Goal: Information Seeking & Learning: Find contact information

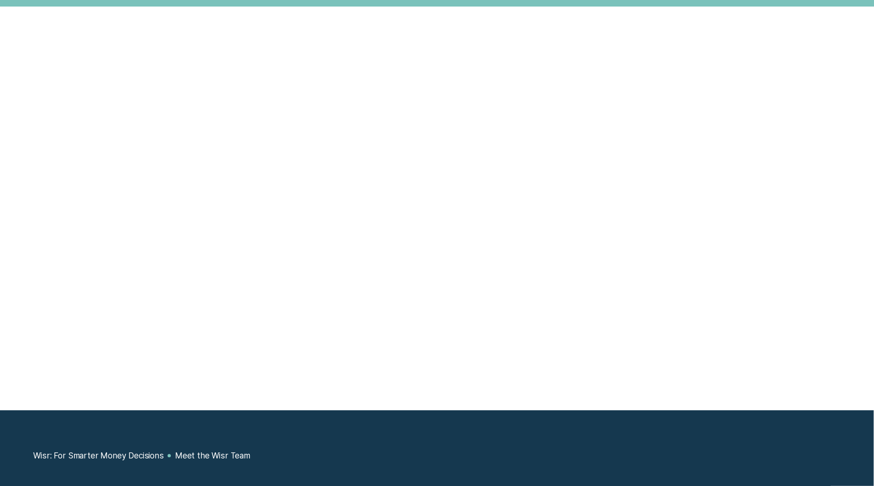
scroll to position [868, 0]
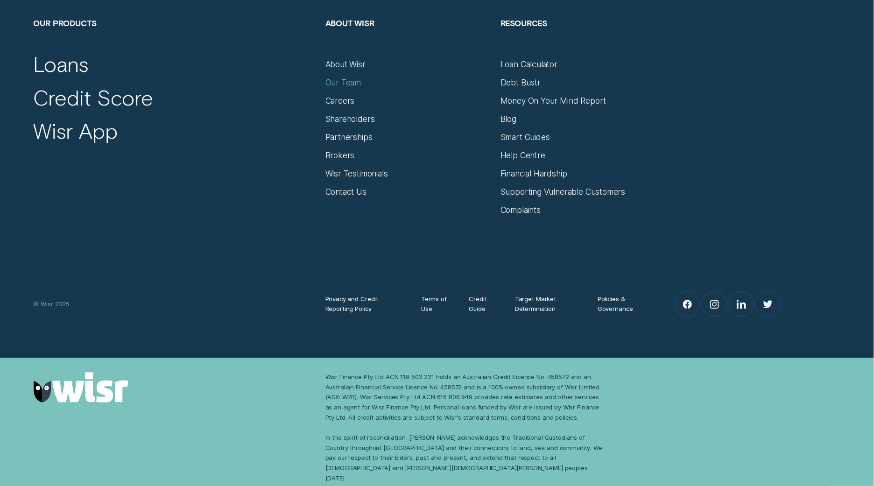
click at [356, 88] on div "Our Team" at bounding box center [343, 82] width 36 height 10
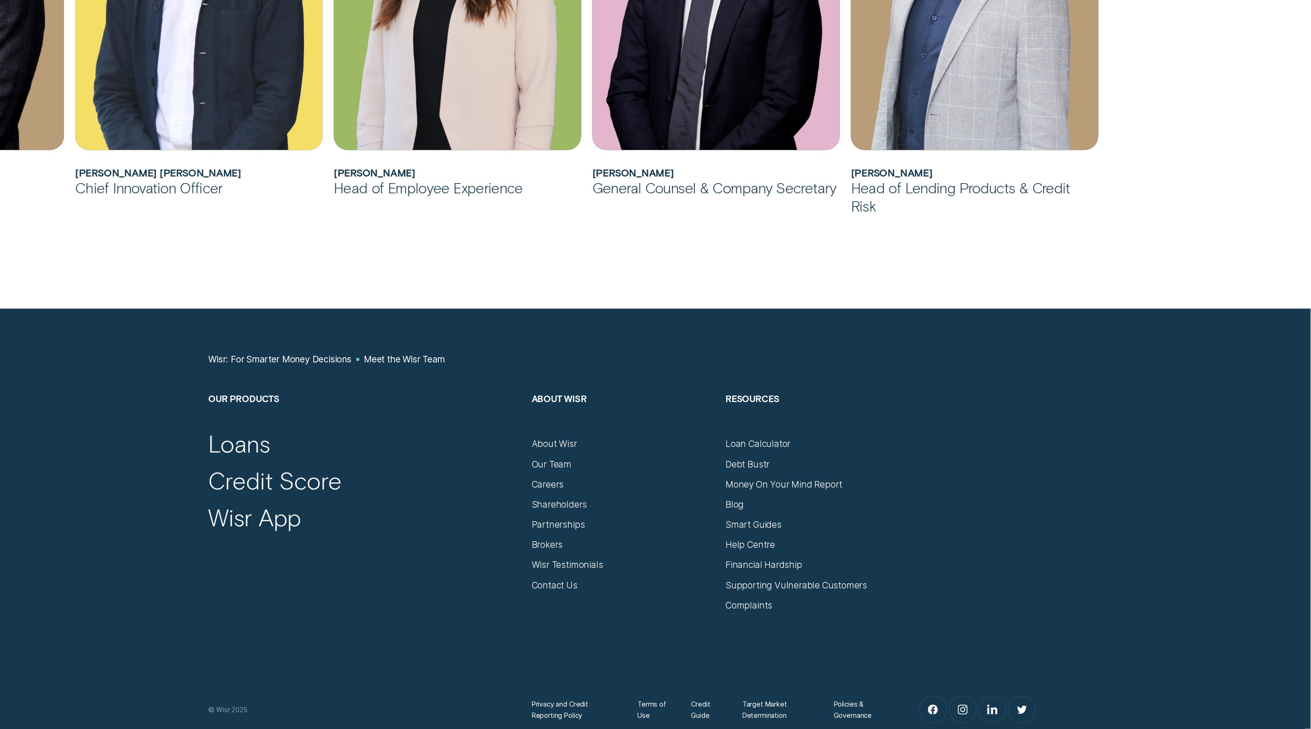
scroll to position [1214, 0]
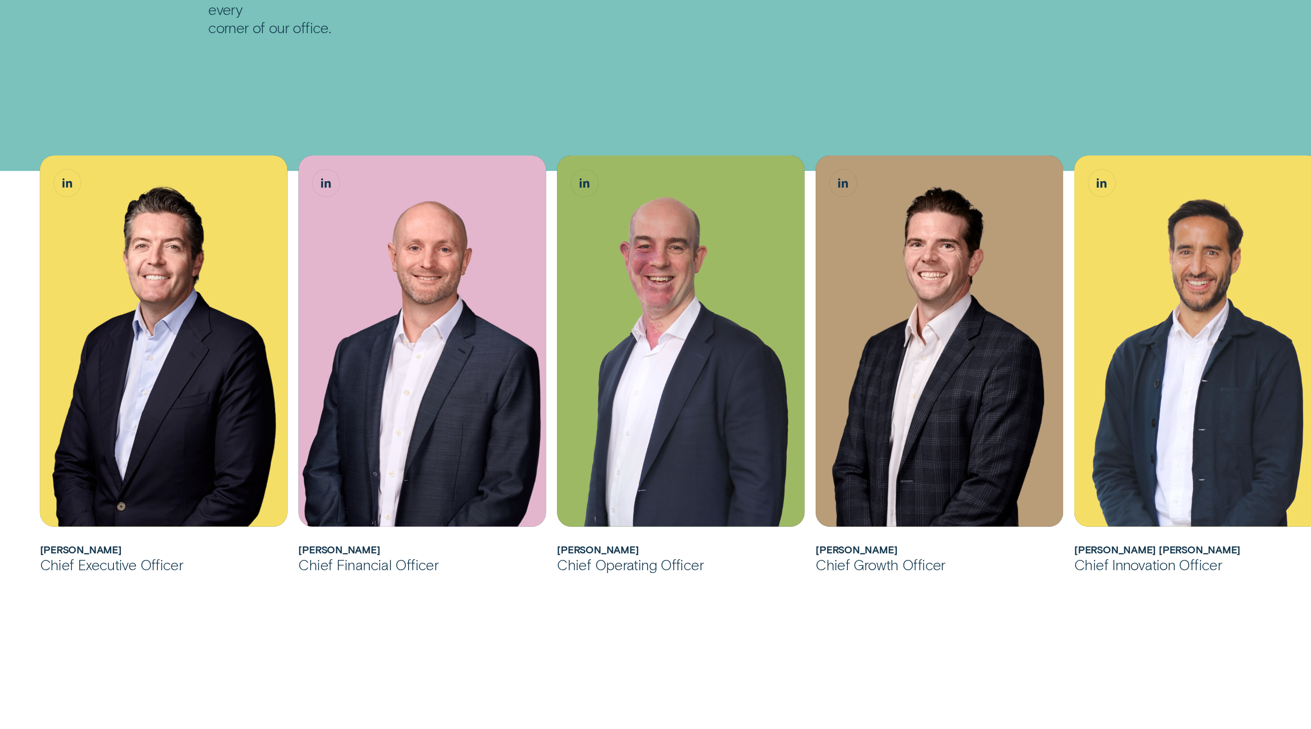
scroll to position [258, 0]
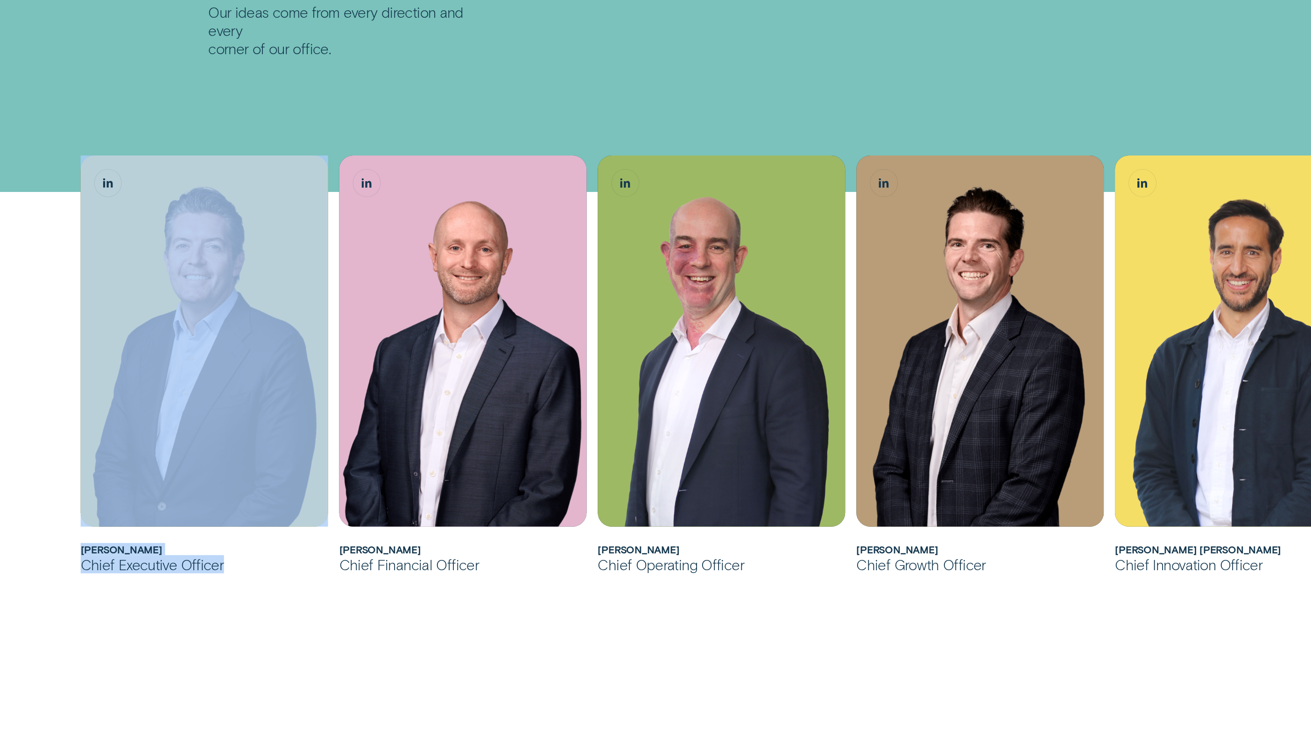
drag, startPoint x: 231, startPoint y: 563, endPoint x: 60, endPoint y: 543, distance: 172.0
click at [60, 486] on div "Andrew joined Wisr as its Chief Financial Officer in 2017 before being appointe…" at bounding box center [655, 603] width 1311 height 1092
copy div "Andrew joined Wisr as its Chief Financial Officer in 2017 before being appointe…"
click at [210, 486] on div "Andrew joined Wisr as its Chief Financial Officer in 2017 before being appointe…" at bounding box center [655, 603] width 1311 height 1092
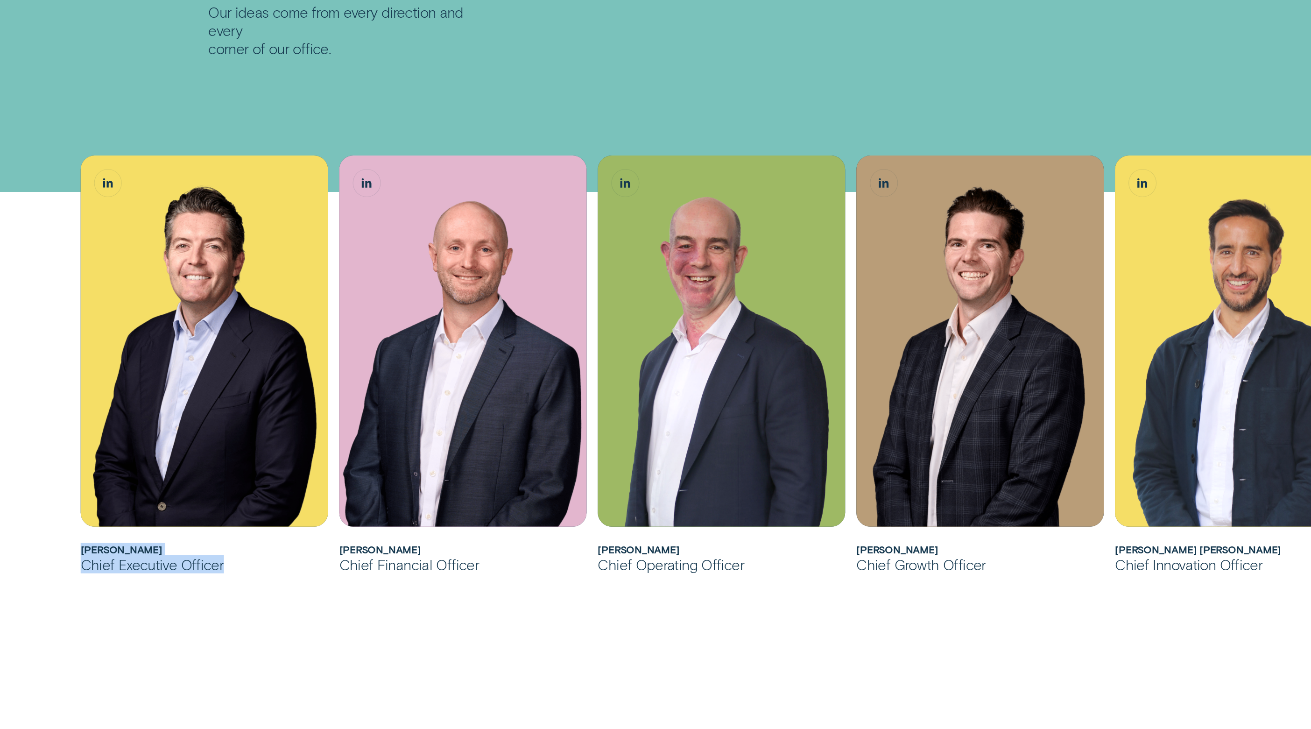
drag, startPoint x: 238, startPoint y: 562, endPoint x: 80, endPoint y: 550, distance: 158.2
click at [81, 486] on div "Andrew joined Wisr as its Chief Financial Officer in 2017 before being appointe…" at bounding box center [204, 364] width 247 height 418
copy div "Andrew Goodwin Chief Executive Officer"
drag, startPoint x: 477, startPoint y: 566, endPoint x: 340, endPoint y: 551, distance: 137.6
click at [340, 486] on div "Matthew joined Wisr as its Chief Financial Officer in March 2024, leading Wisr’…" at bounding box center [462, 364] width 247 height 418
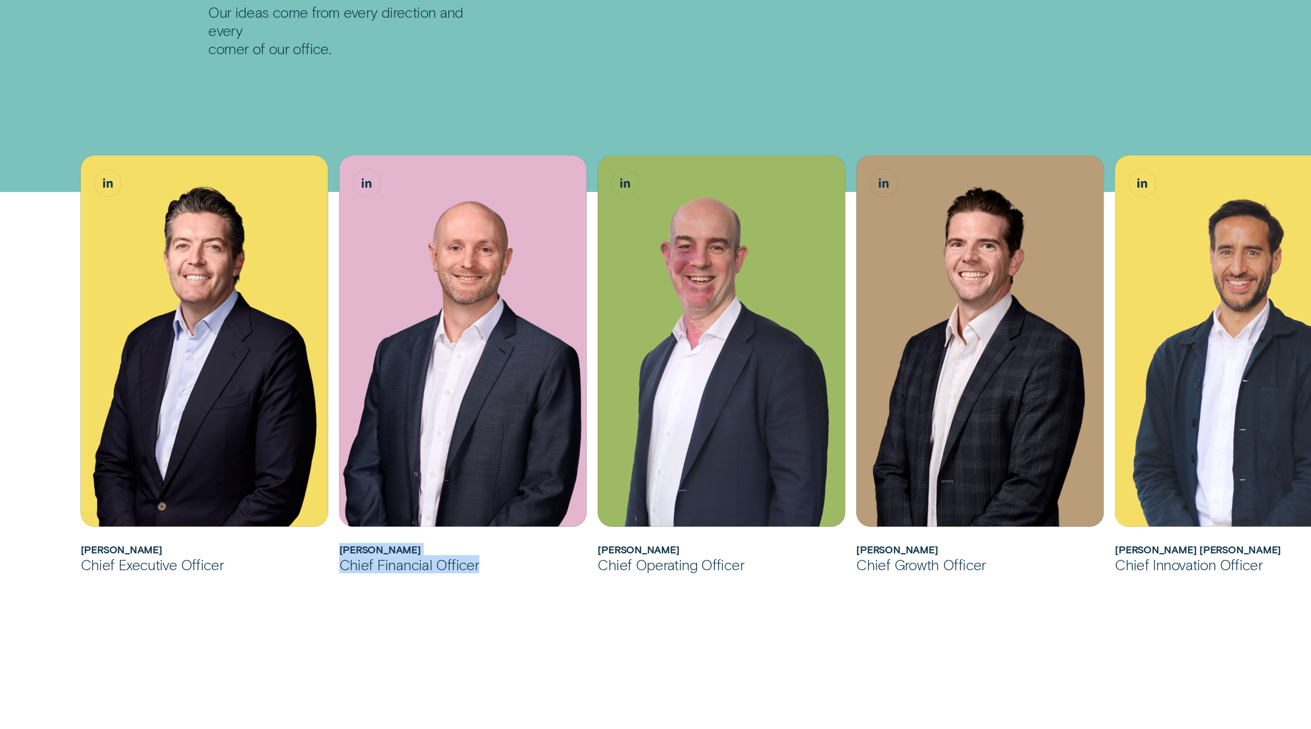
copy div "Matthew Lewis Chief Financial Officer"
click at [789, 73] on div "Andrew joined Wisr as its Chief Financial Officer in 2017 before being appointe…" at bounding box center [655, 603] width 1311 height 1092
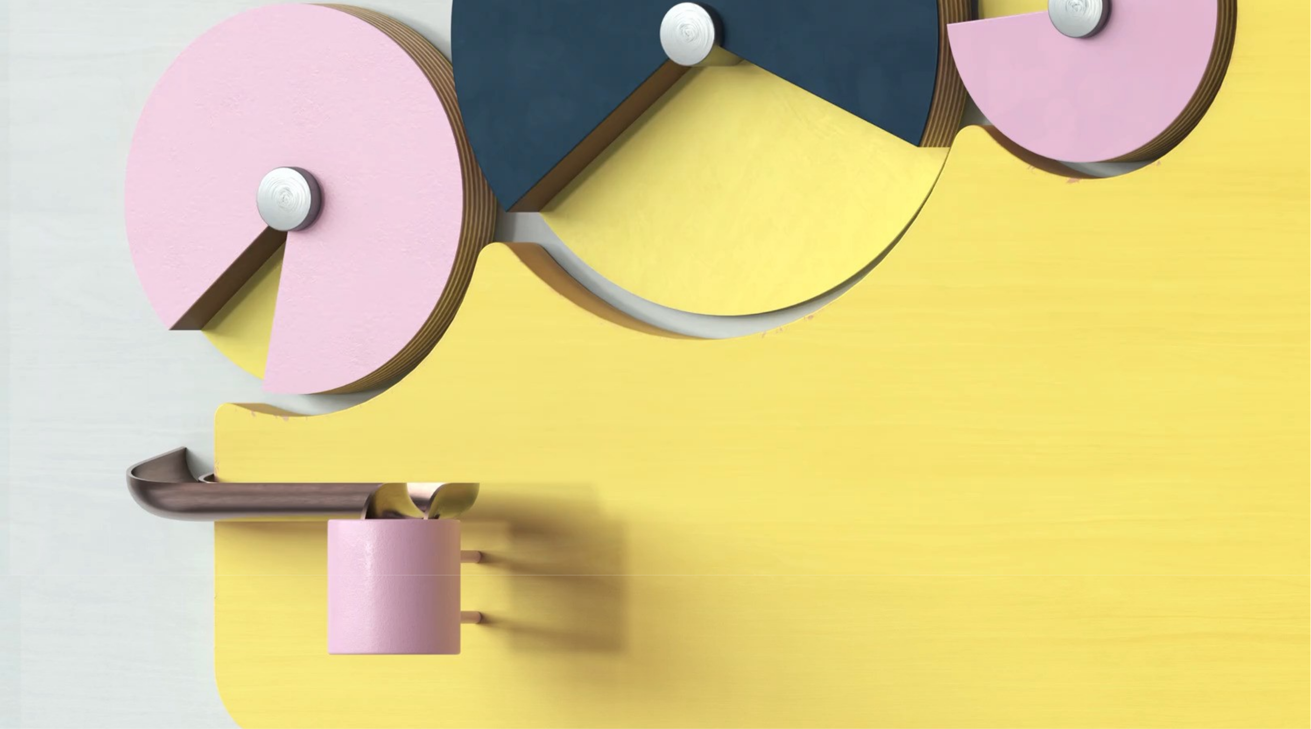
scroll to position [5322, 0]
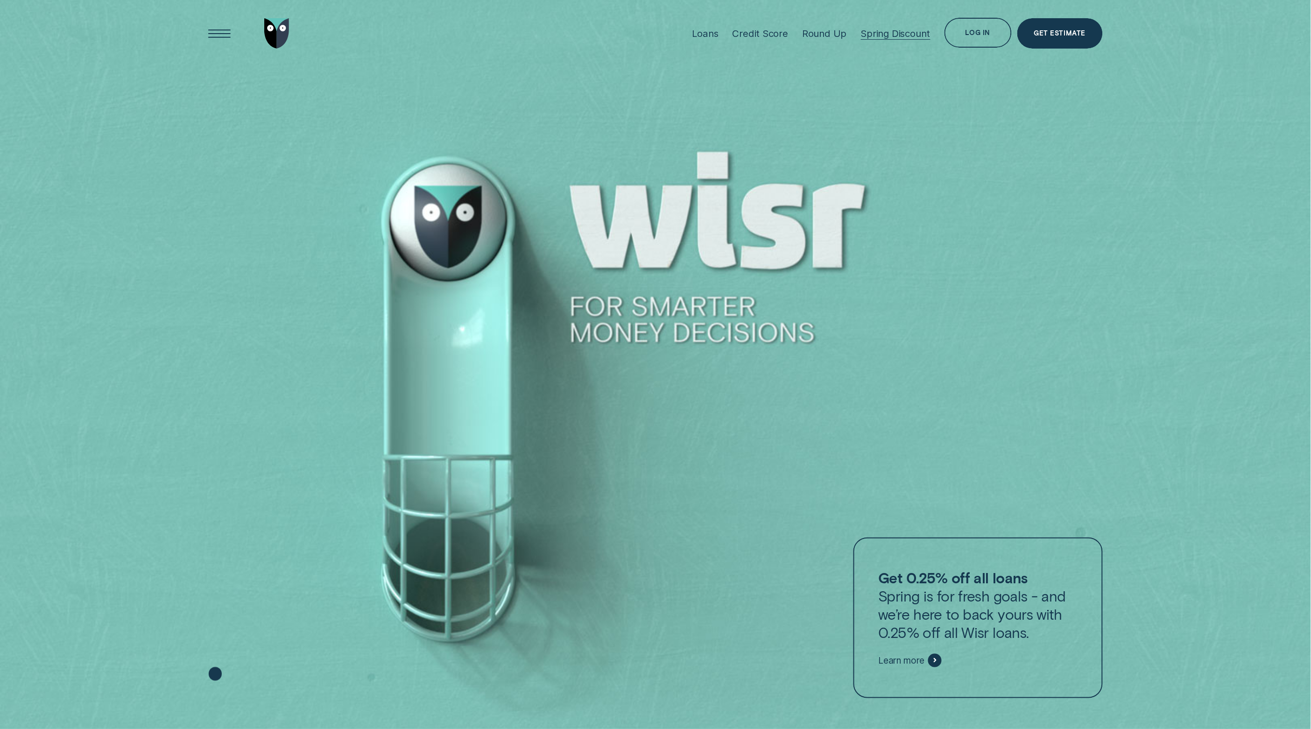
click at [872, 31] on div "Spring Discount" at bounding box center [896, 34] width 70 height 12
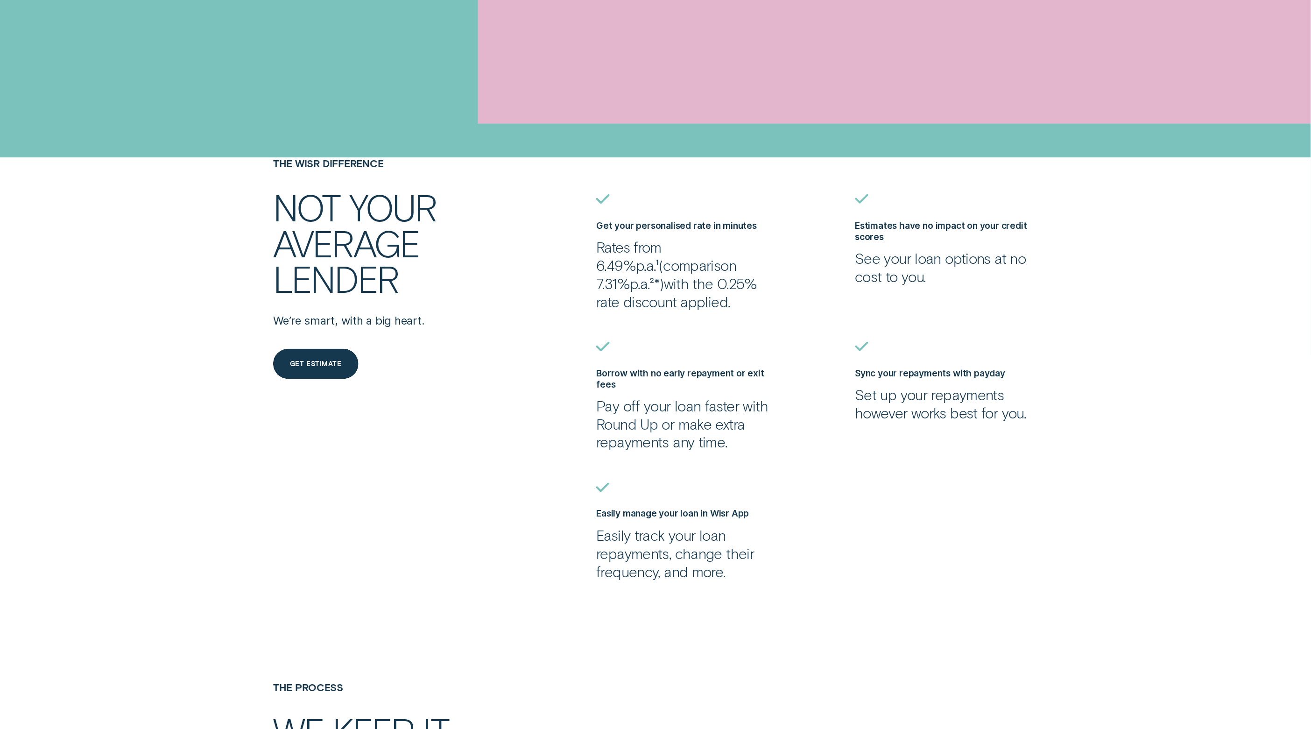
scroll to position [2317, 0]
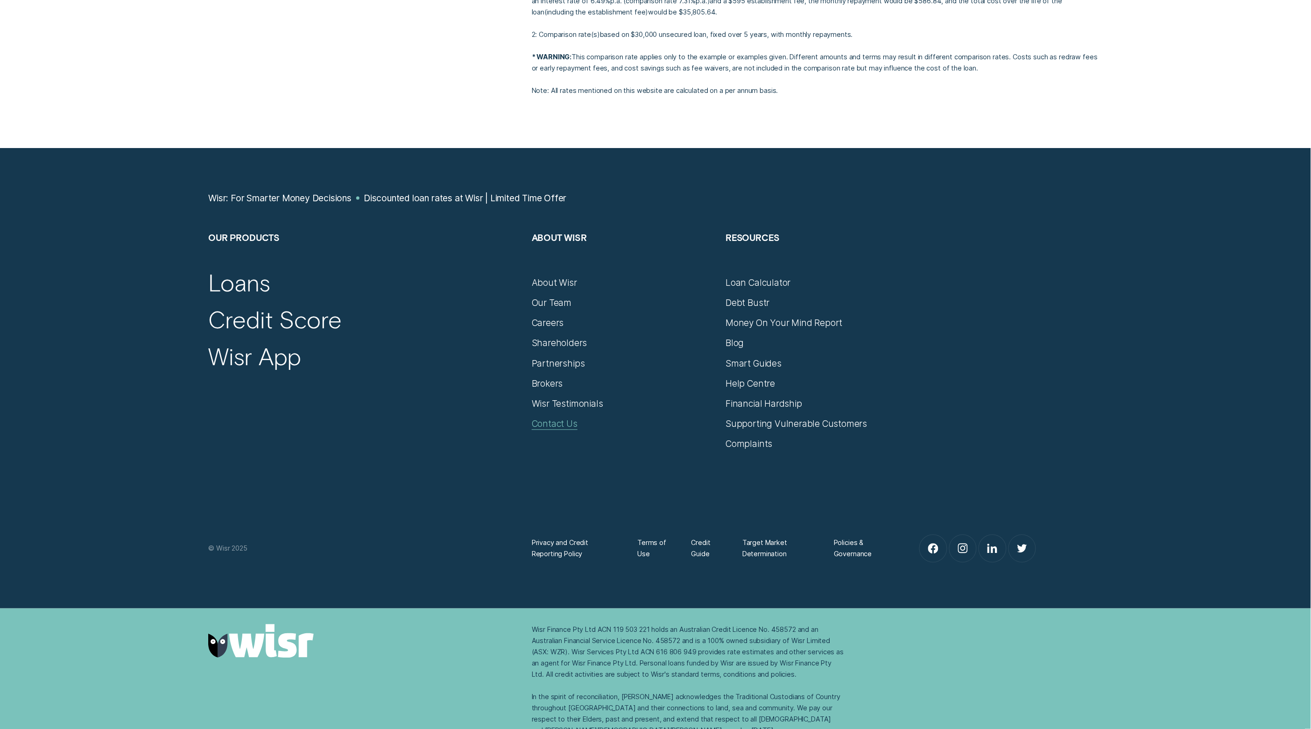
click at [554, 418] on div "Contact Us" at bounding box center [555, 423] width 46 height 11
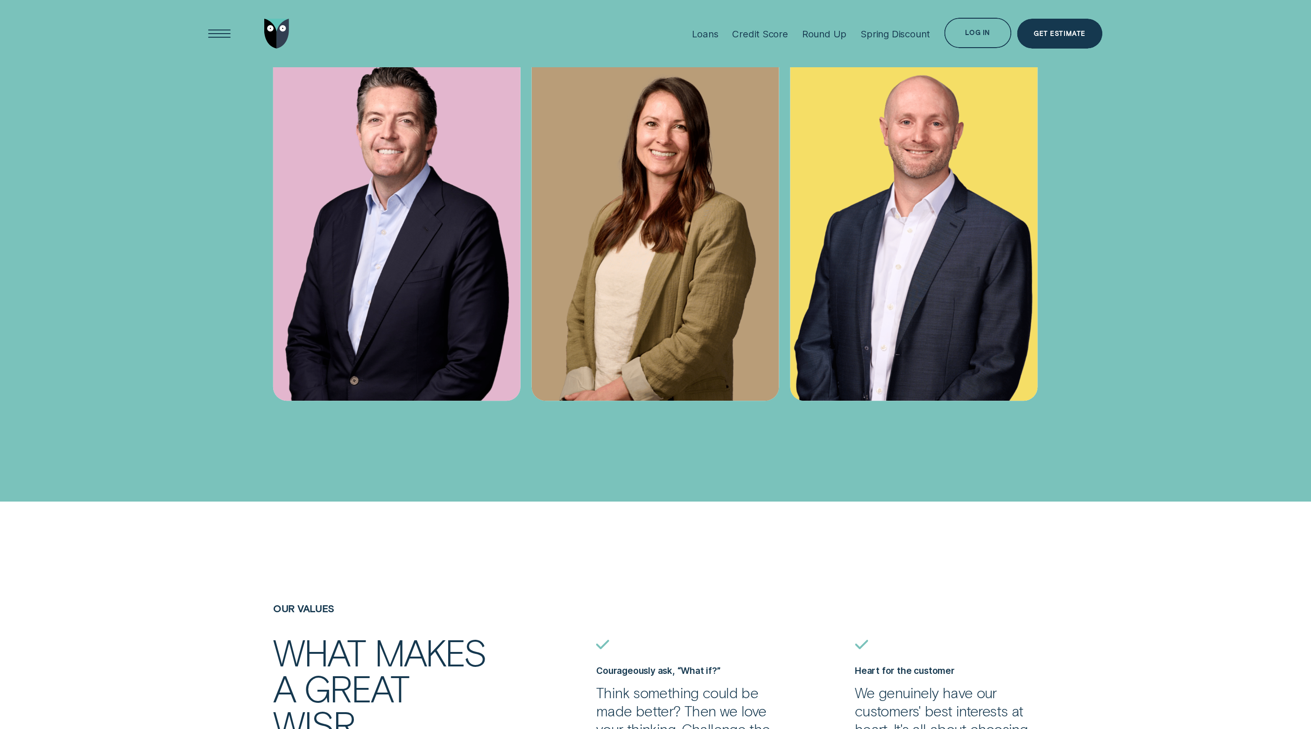
scroll to position [4015, 0]
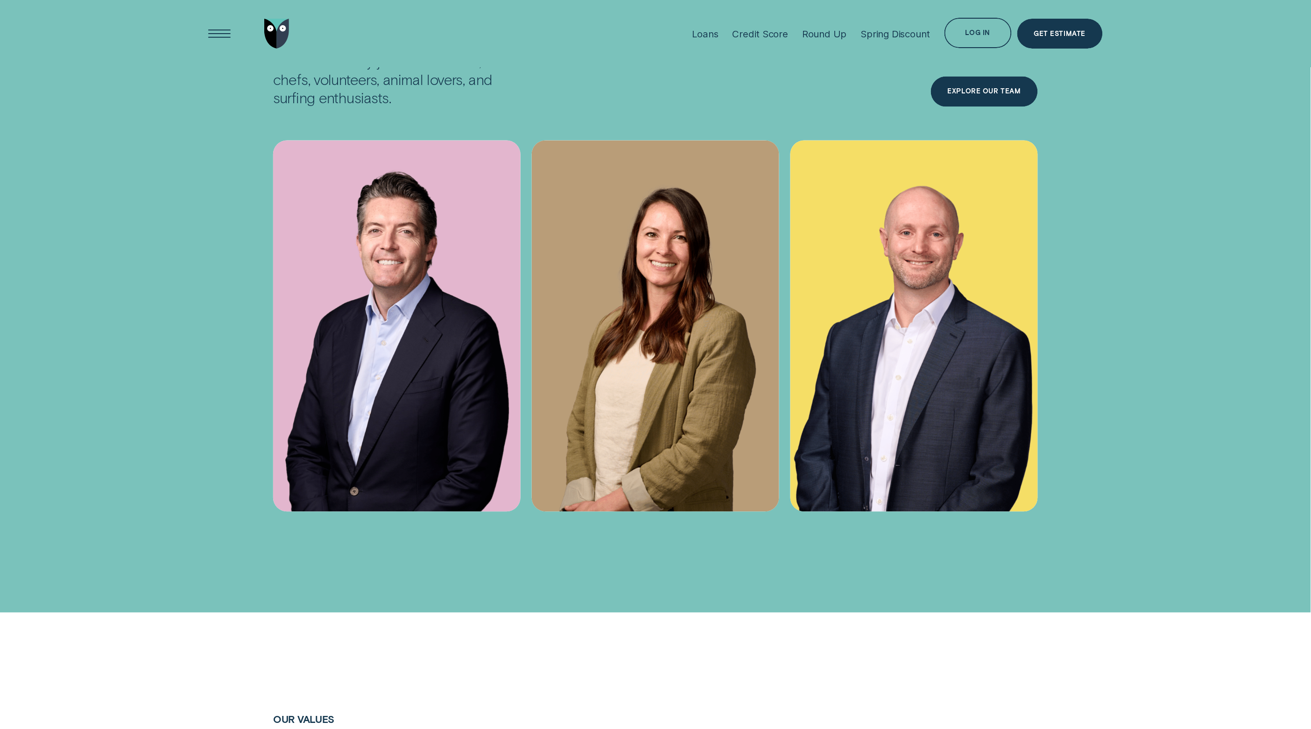
click at [611, 435] on img at bounding box center [655, 326] width 247 height 371
click at [949, 79] on div "Explore Our Team" at bounding box center [984, 92] width 107 height 30
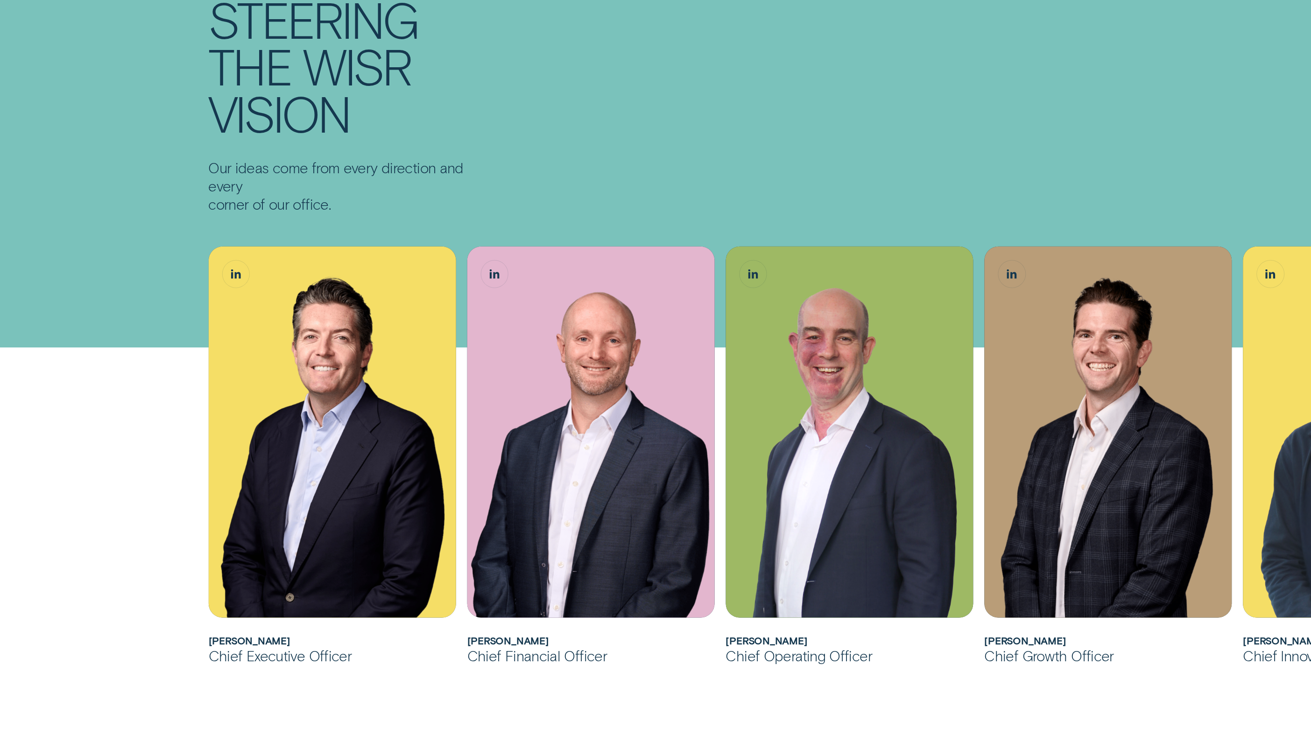
scroll to position [108, 0]
